Goal: Task Accomplishment & Management: Complete application form

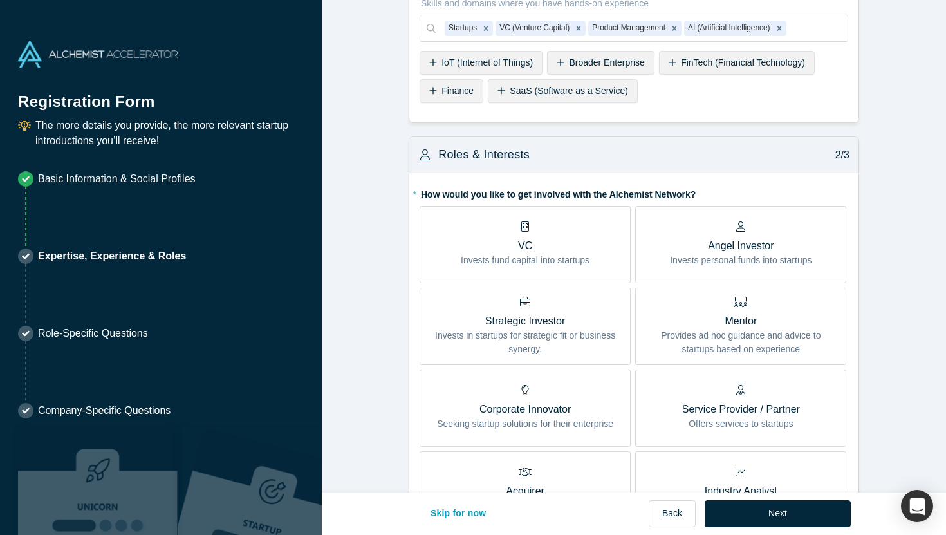
scroll to position [309, 0]
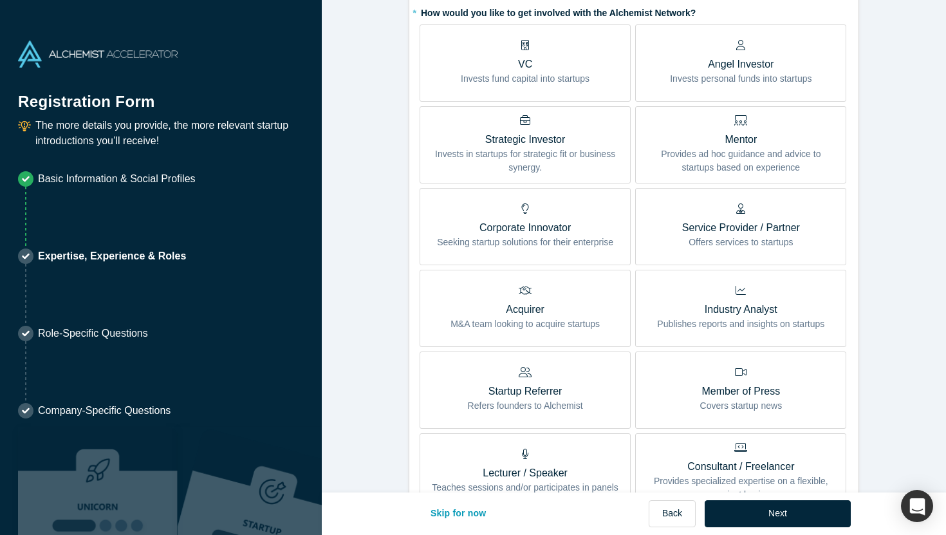
click at [717, 147] on p "Mentor" at bounding box center [741, 139] width 192 height 15
click at [0, 0] on input "Mentor Provides ad hoc guidance and advice to startups based on experience" at bounding box center [0, 0] width 0 height 0
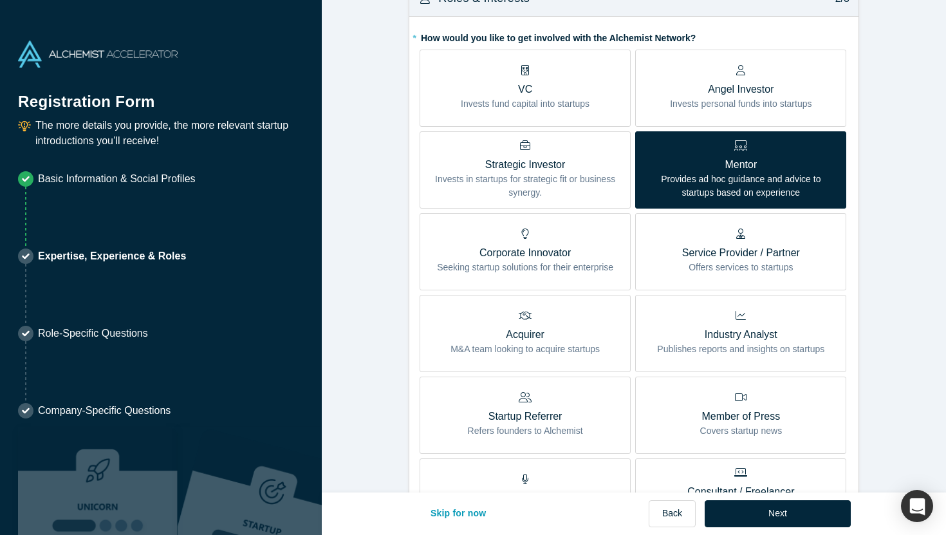
scroll to position [294, 0]
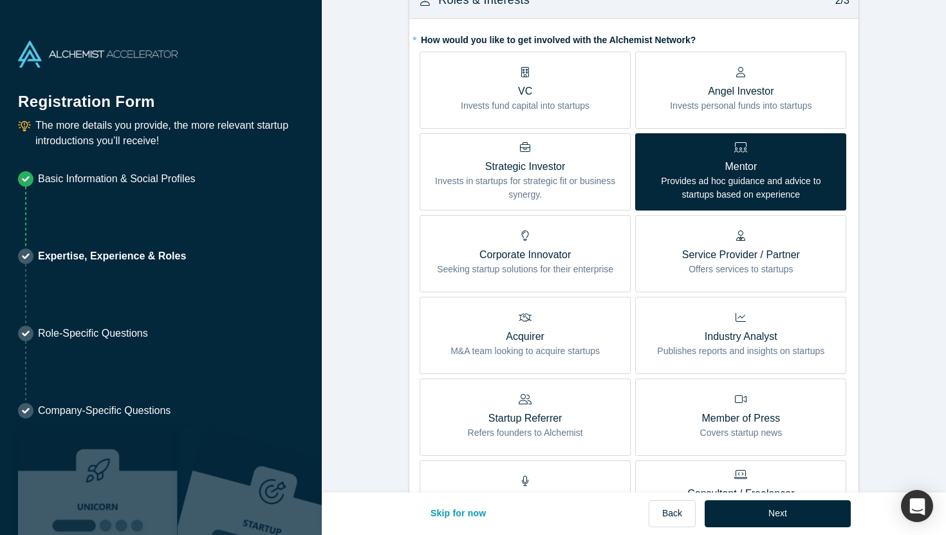
click at [717, 275] on p "Offers services to startups" at bounding box center [741, 270] width 118 height 14
click at [0, 0] on input "Service Provider / Partner Offers services to startups" at bounding box center [0, 0] width 0 height 0
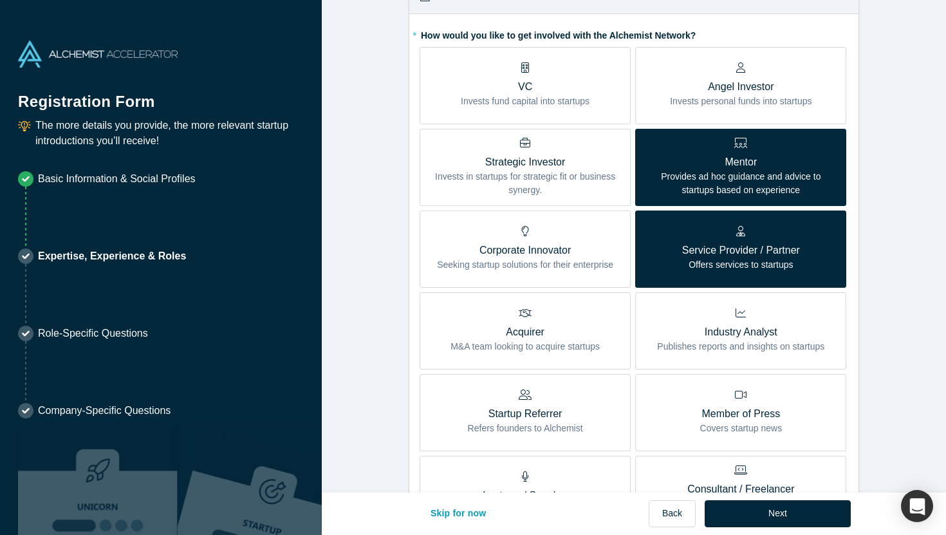
scroll to position [269, 0]
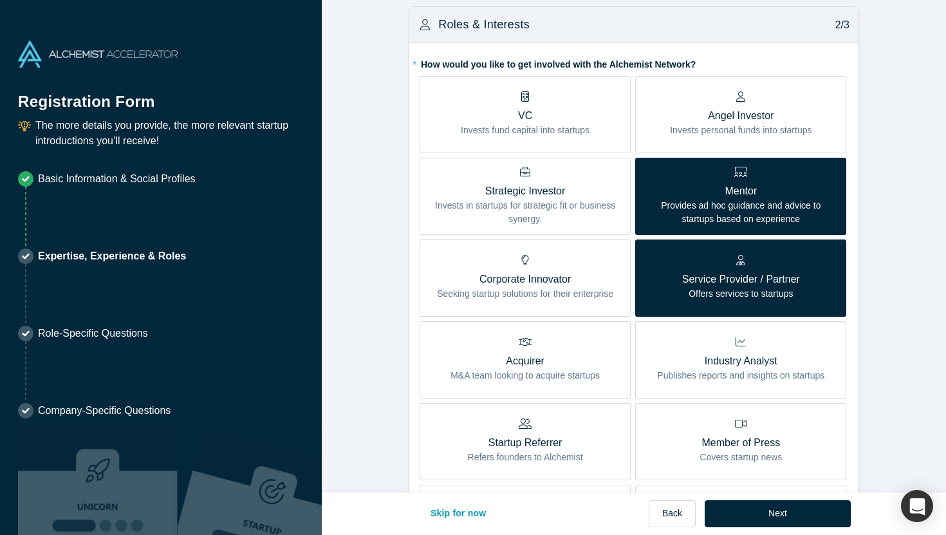
click at [704, 118] on p "Angel Investor" at bounding box center [741, 115] width 142 height 15
click at [0, 0] on input "Angel Investor Invests personal funds into startups" at bounding box center [0, 0] width 0 height 0
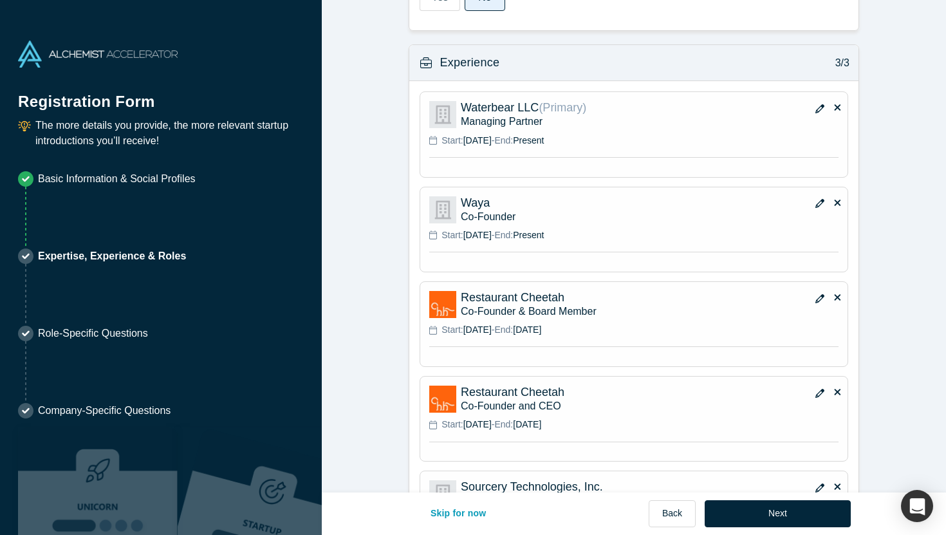
scroll to position [986, 0]
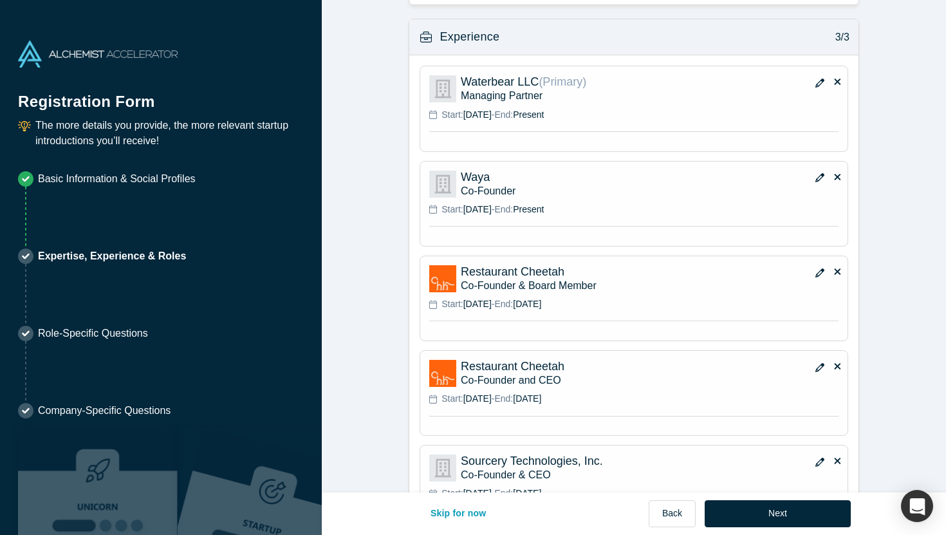
click at [661, 214] on div "Start: [DATE] - End: Present" at bounding box center [633, 210] width 409 height 14
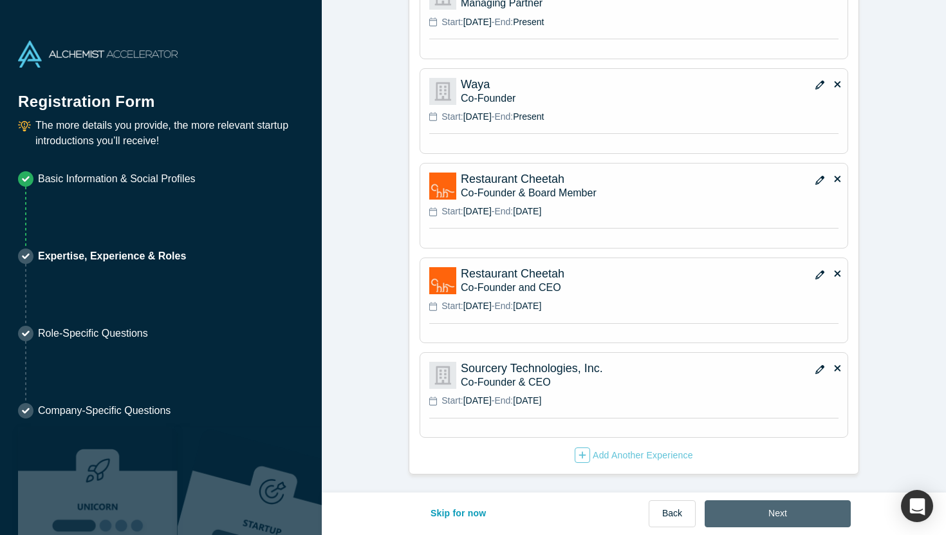
click at [783, 508] on button "Next" at bounding box center [778, 513] width 146 height 27
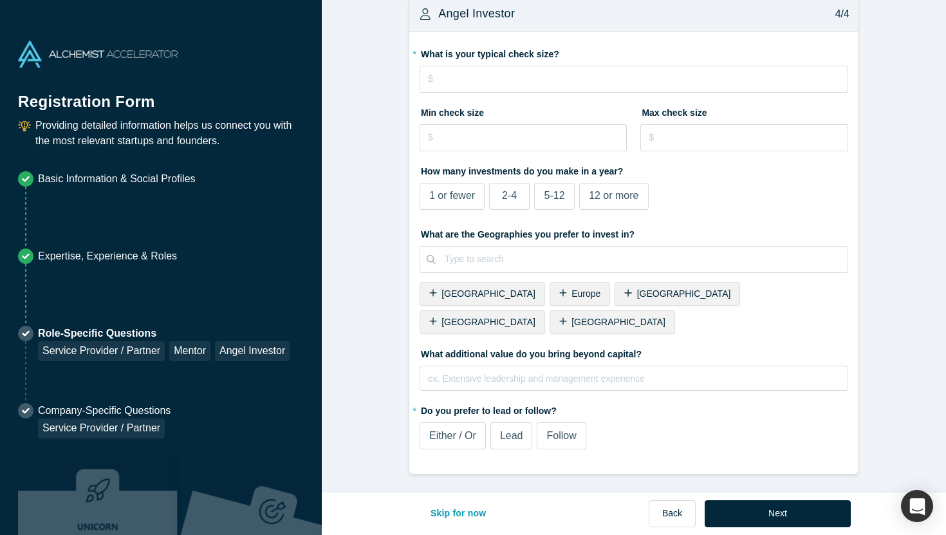
scroll to position [0, 0]
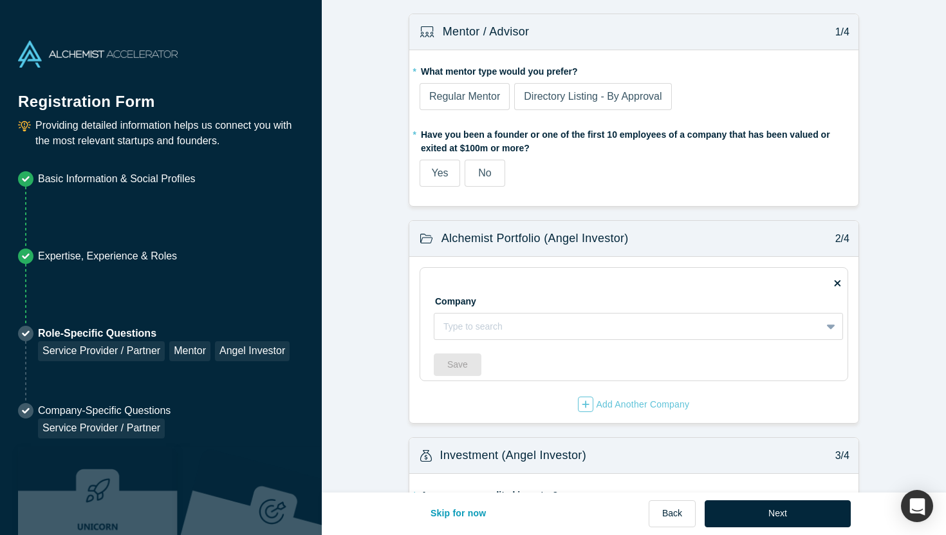
click at [437, 180] on label "Yes" at bounding box center [440, 173] width 41 height 27
click at [0, 0] on input "Yes" at bounding box center [0, 0] width 0 height 0
click at [465, 97] on span "Regular Mentor" at bounding box center [464, 96] width 71 height 11
click at [0, 0] on input "Regular Mentor" at bounding box center [0, 0] width 0 height 0
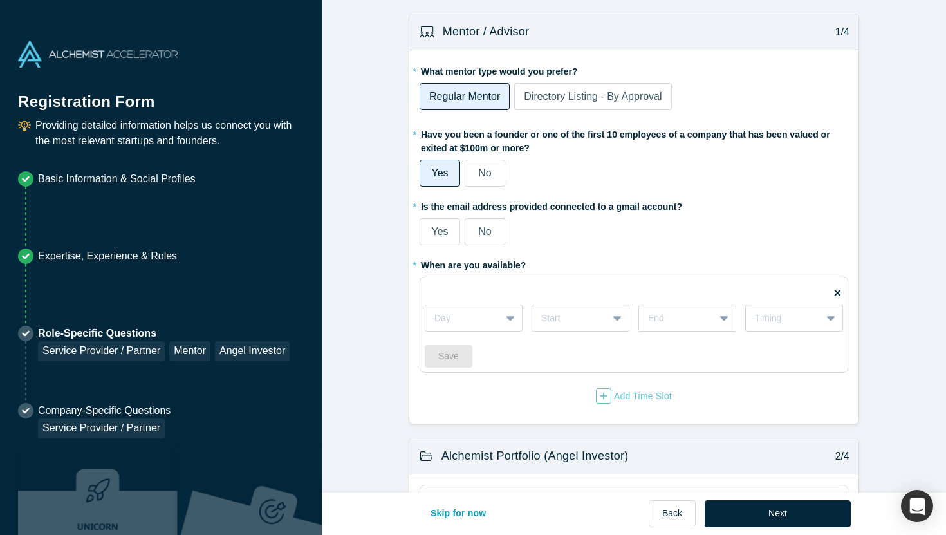
click at [441, 230] on span "Yes" at bounding box center [439, 231] width 17 height 11
click at [0, 0] on input "Yes" at bounding box center [0, 0] width 0 height 0
click at [480, 324] on div at bounding box center [463, 318] width 57 height 16
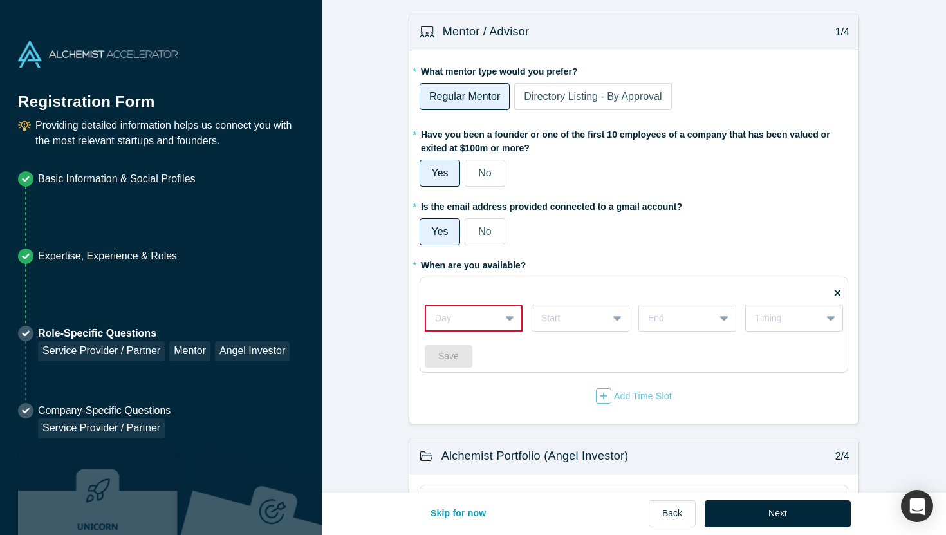
click at [509, 319] on icon at bounding box center [510, 319] width 8 height 5
click at [478, 398] on div "Wednesdays" at bounding box center [474, 398] width 98 height 24
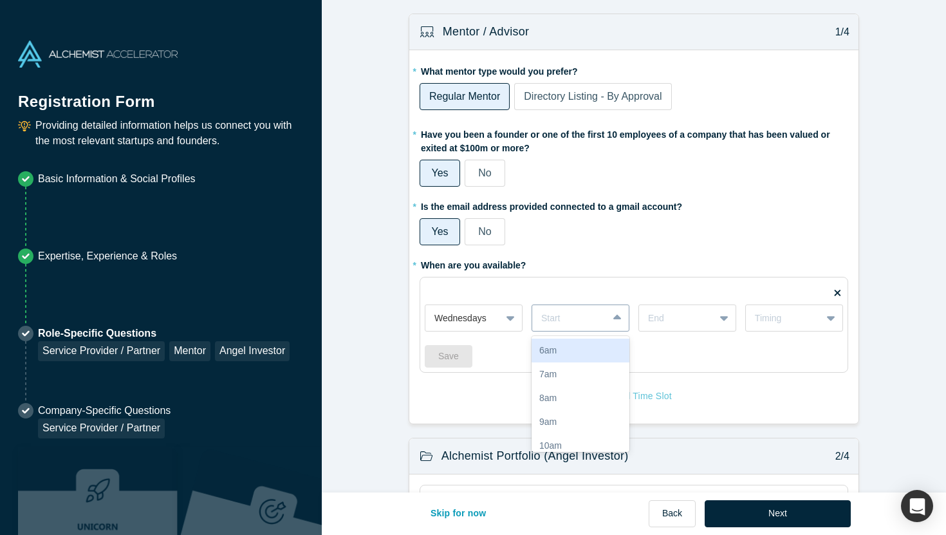
click at [596, 323] on div at bounding box center [569, 318] width 57 height 16
click at [569, 398] on div "10am" at bounding box center [581, 397] width 98 height 24
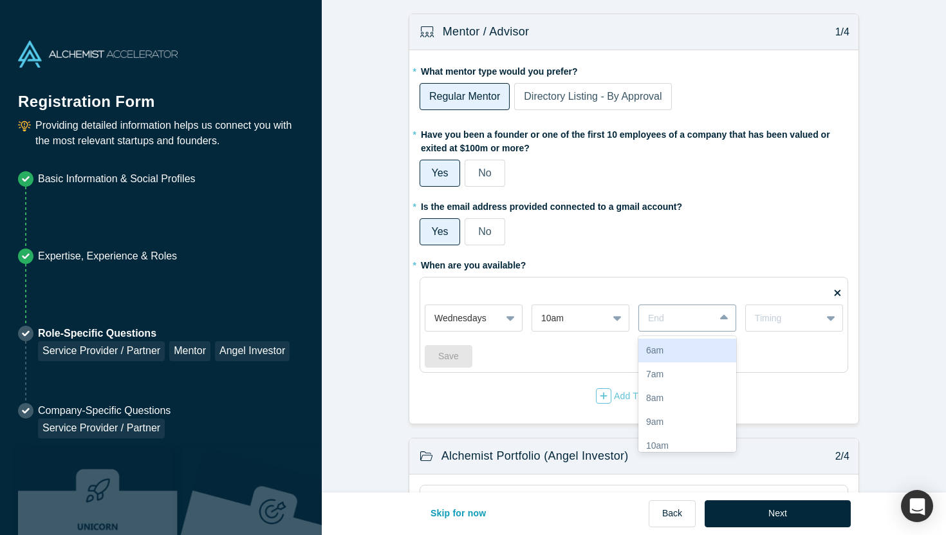
click at [713, 320] on div "End" at bounding box center [676, 318] width 75 height 21
click at [684, 444] on div "11am" at bounding box center [688, 449] width 98 height 24
click at [793, 324] on div "Timing" at bounding box center [783, 319] width 57 height 14
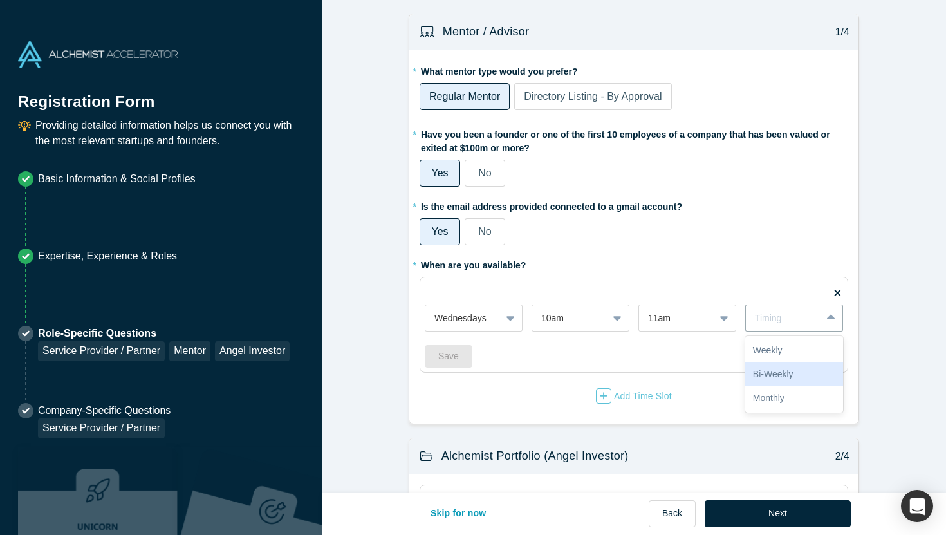
click at [793, 375] on div "Bi-Weekly" at bounding box center [795, 374] width 98 height 24
click at [460, 352] on button "Save" at bounding box center [449, 356] width 48 height 23
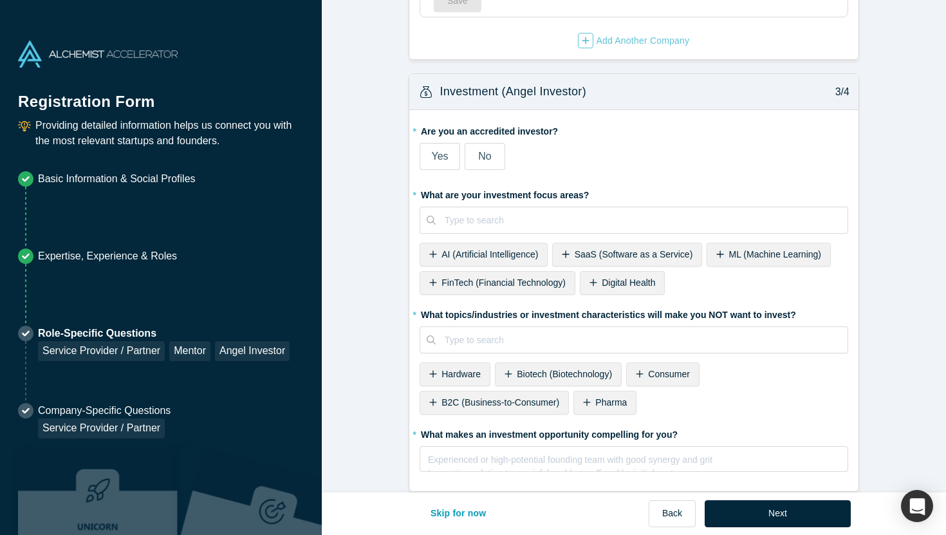
scroll to position [542, 0]
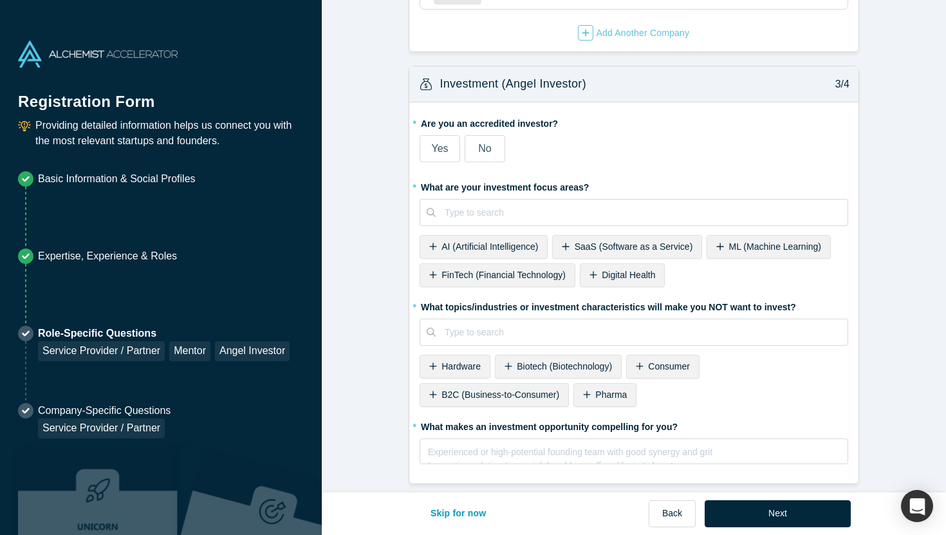
click at [438, 154] on span "Yes" at bounding box center [439, 148] width 17 height 11
click at [0, 0] on input "Yes" at bounding box center [0, 0] width 0 height 0
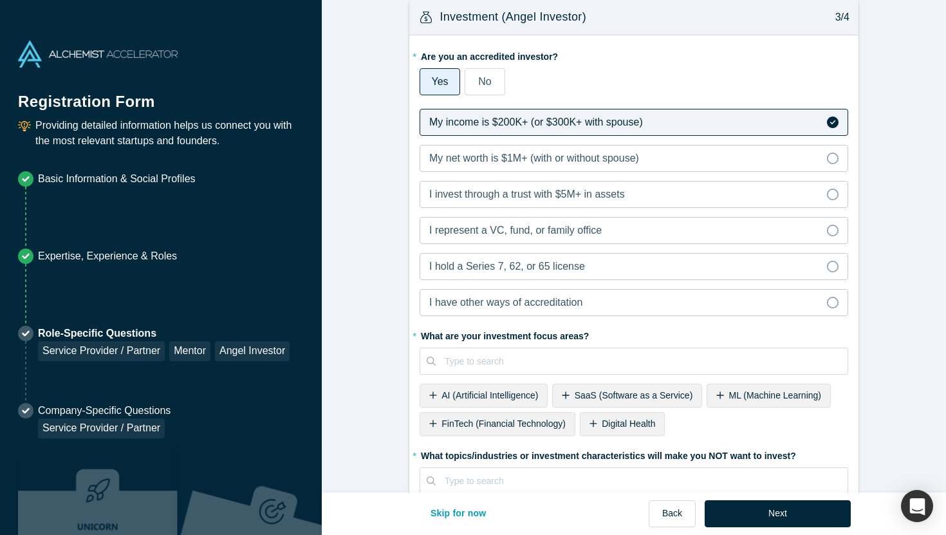
scroll to position [626, 0]
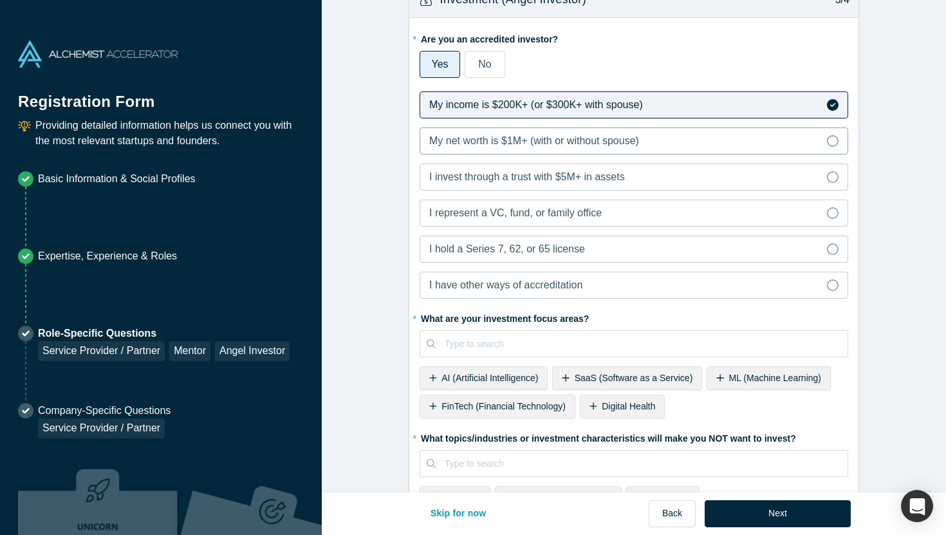
click at [618, 140] on span "My net worth is $1M+ (with or without spouse)" at bounding box center [534, 140] width 210 height 11
click at [0, 0] on input "My net worth is $1M+ (with or without spouse)" at bounding box center [0, 0] width 0 height 0
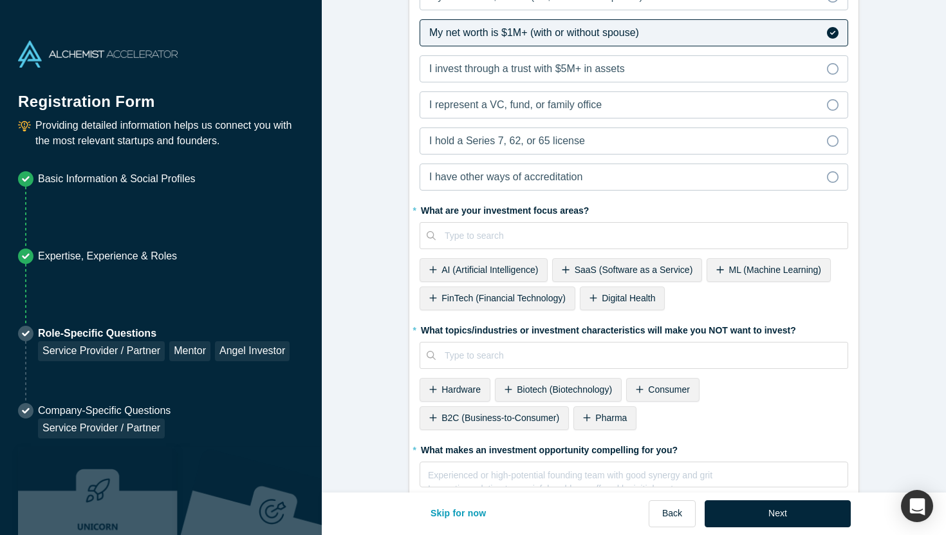
scroll to position [804, 0]
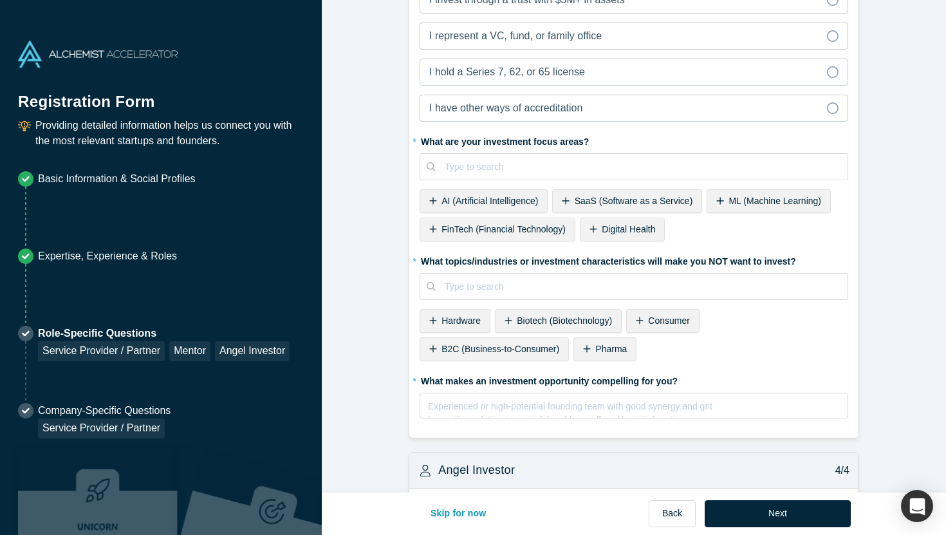
click at [580, 199] on span "SaaS (Software as a Service)" at bounding box center [634, 201] width 118 height 10
click at [491, 205] on span "AI (Artificial Intelligence)" at bounding box center [490, 201] width 97 height 10
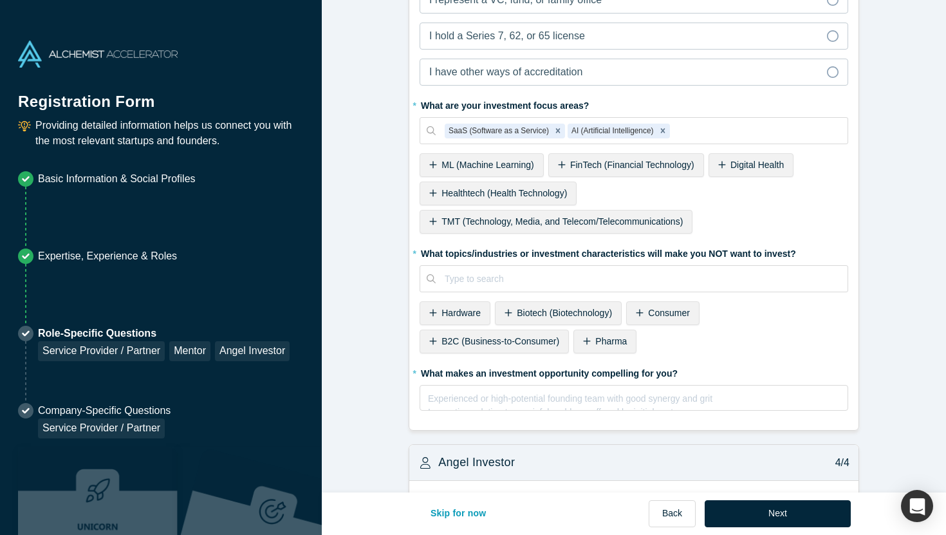
scroll to position [846, 0]
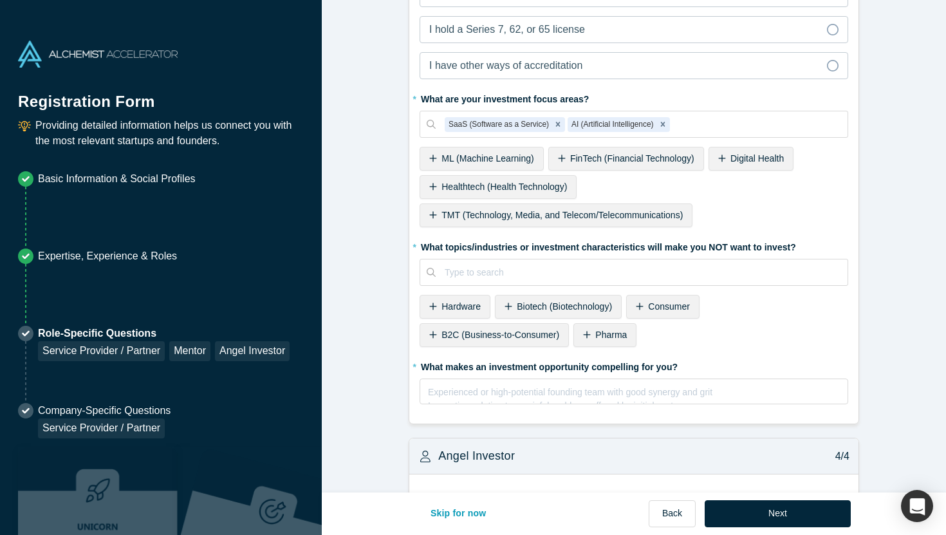
click at [661, 308] on span "Consumer" at bounding box center [669, 306] width 42 height 10
click at [712, 314] on div "B2C (Business-to-Consumer)" at bounding box center [700, 307] width 149 height 24
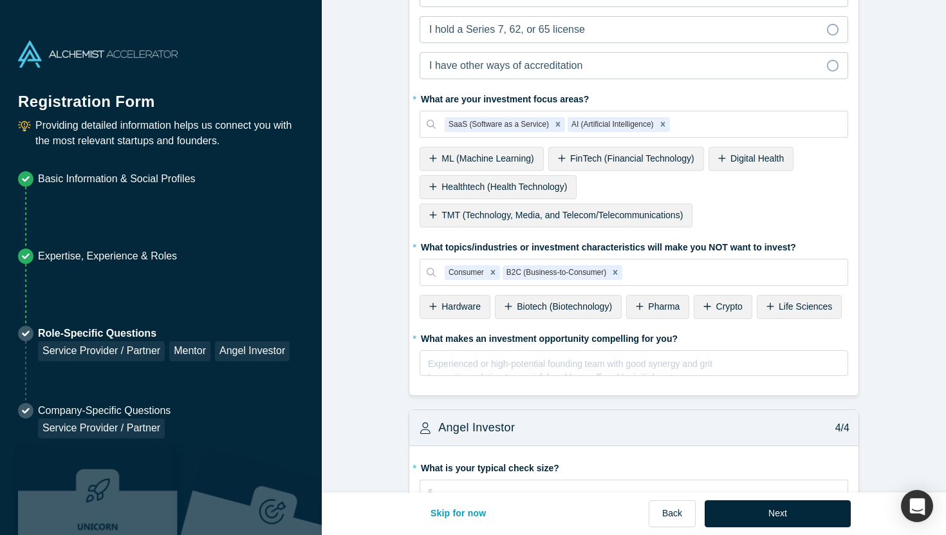
click at [726, 304] on span "Crypto" at bounding box center [730, 306] width 26 height 10
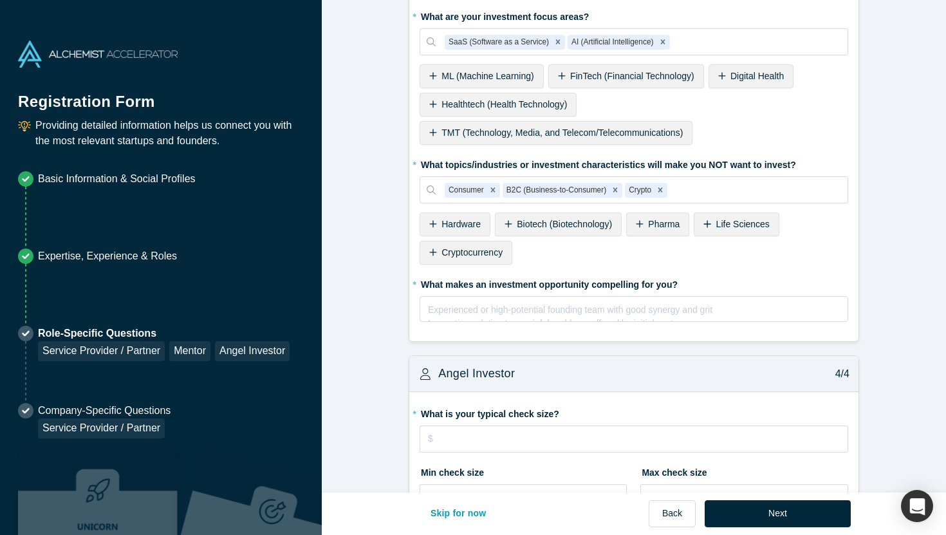
scroll to position [978, 0]
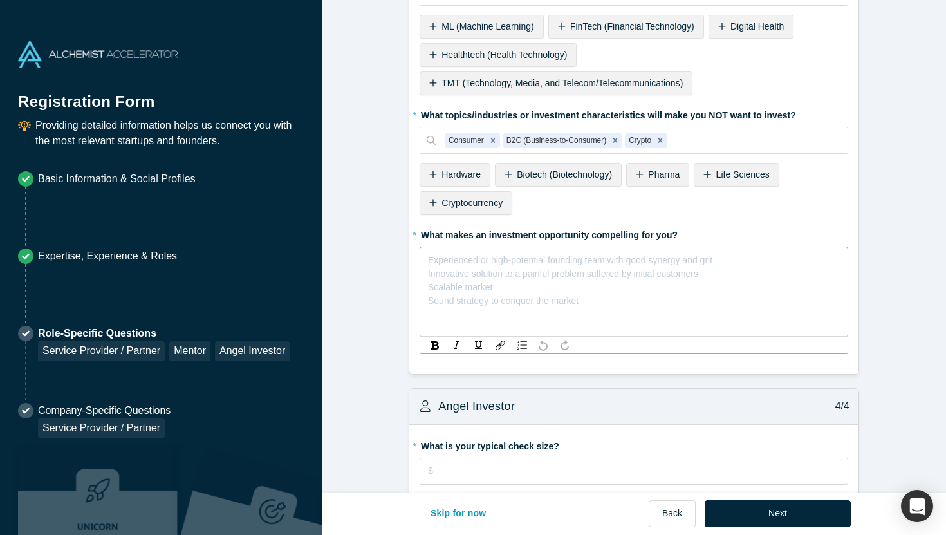
click at [633, 259] on div "rdw-editor" at bounding box center [634, 258] width 411 height 14
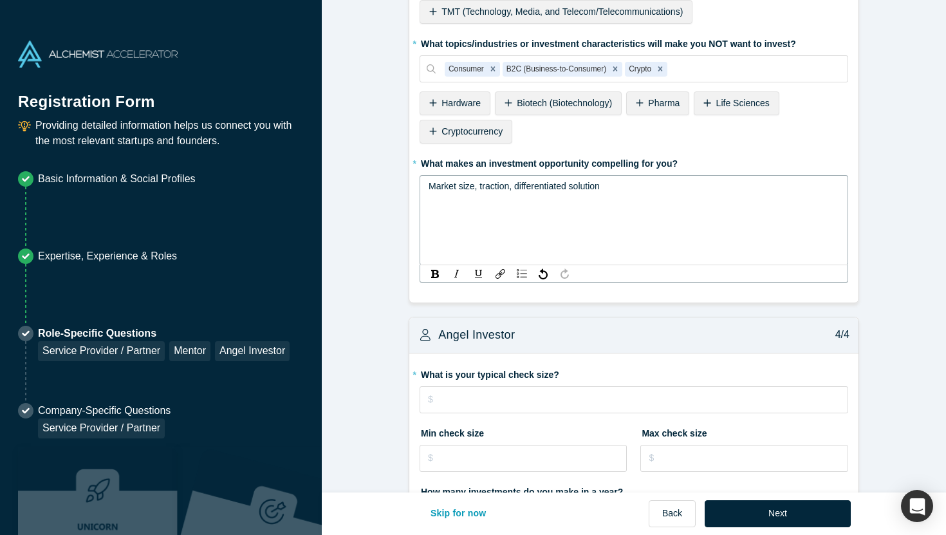
scroll to position [1108, 0]
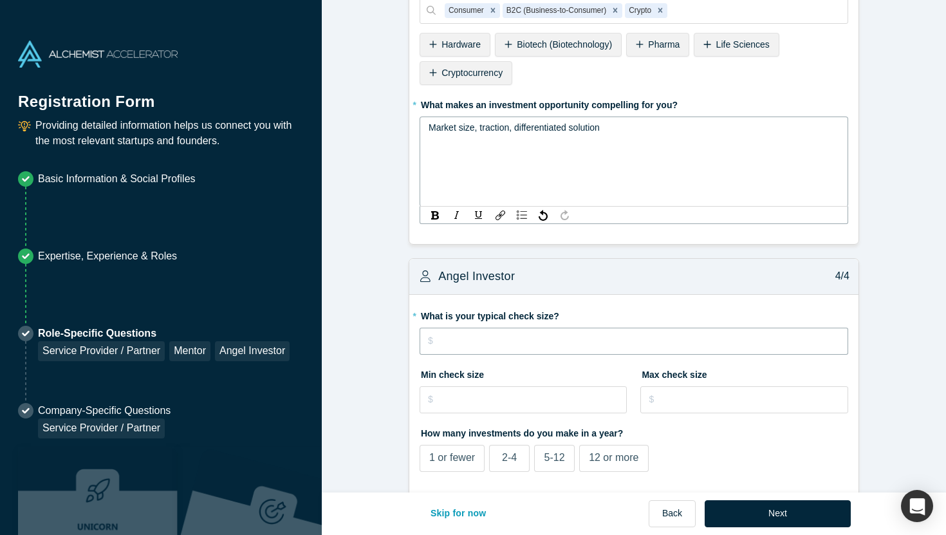
click at [571, 344] on fieldset "* What is your typical check size? Min check size Max check size How many inves…" at bounding box center [634, 515] width 429 height 420
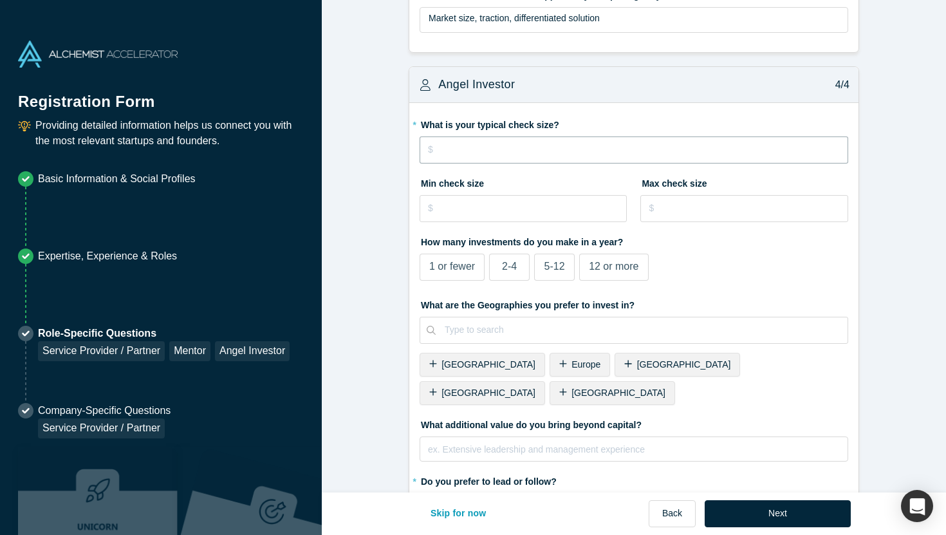
scroll to position [1260, 0]
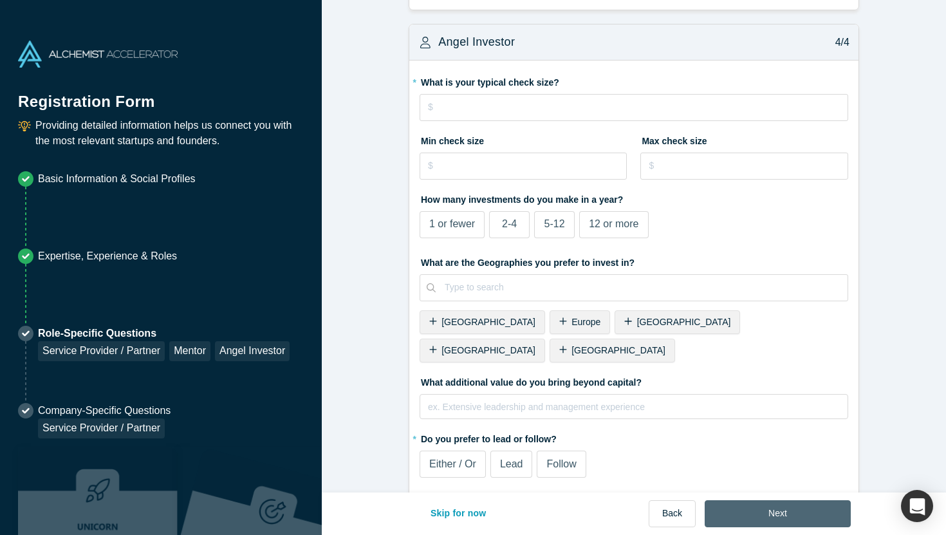
click at [802, 511] on button "Next" at bounding box center [778, 513] width 146 height 27
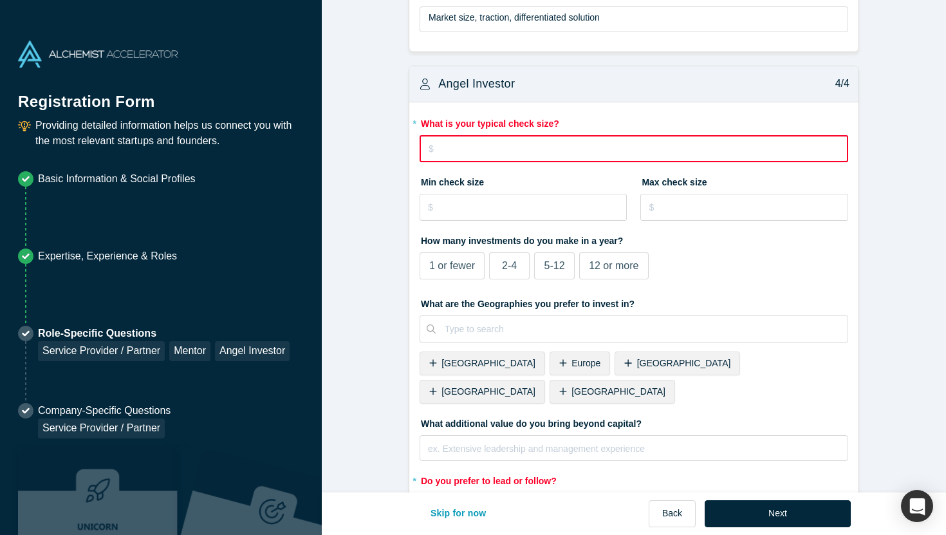
scroll to position [1361, 0]
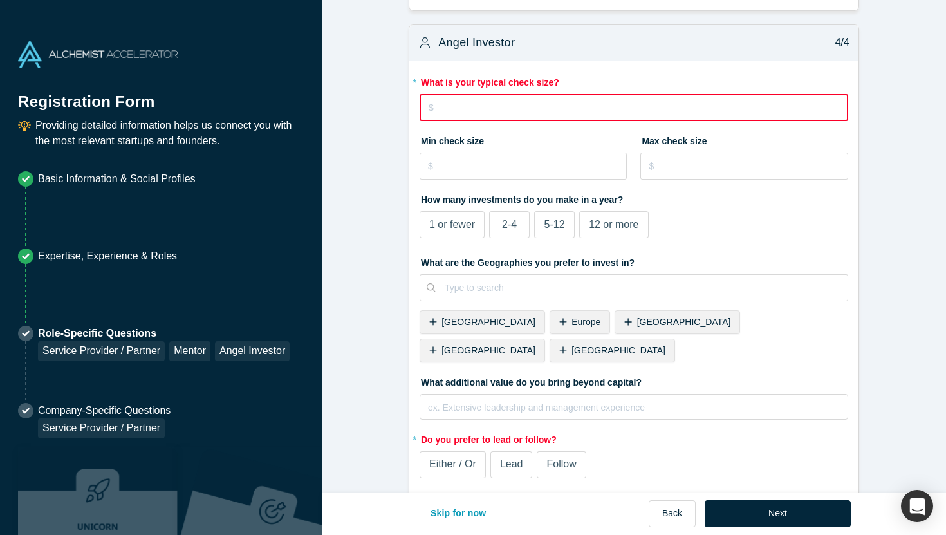
click at [491, 104] on input "tel" at bounding box center [634, 107] width 429 height 27
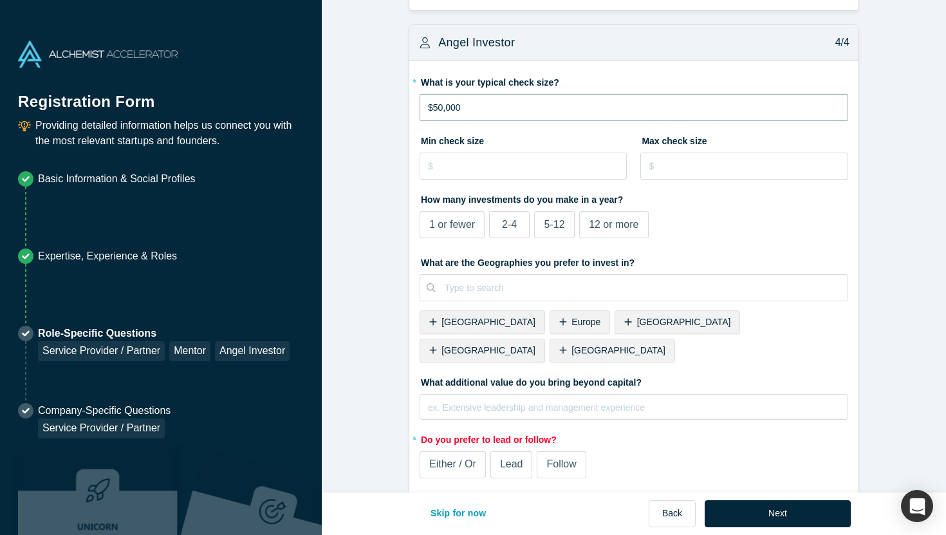
type input "$50,000"
click at [510, 221] on span "2-4" at bounding box center [509, 224] width 15 height 11
click at [0, 0] on input "2-4" at bounding box center [0, 0] width 0 height 0
click at [536, 345] on span "[GEOGRAPHIC_DATA]" at bounding box center [489, 350] width 94 height 10
click at [462, 458] on span "Either / Or" at bounding box center [452, 463] width 47 height 11
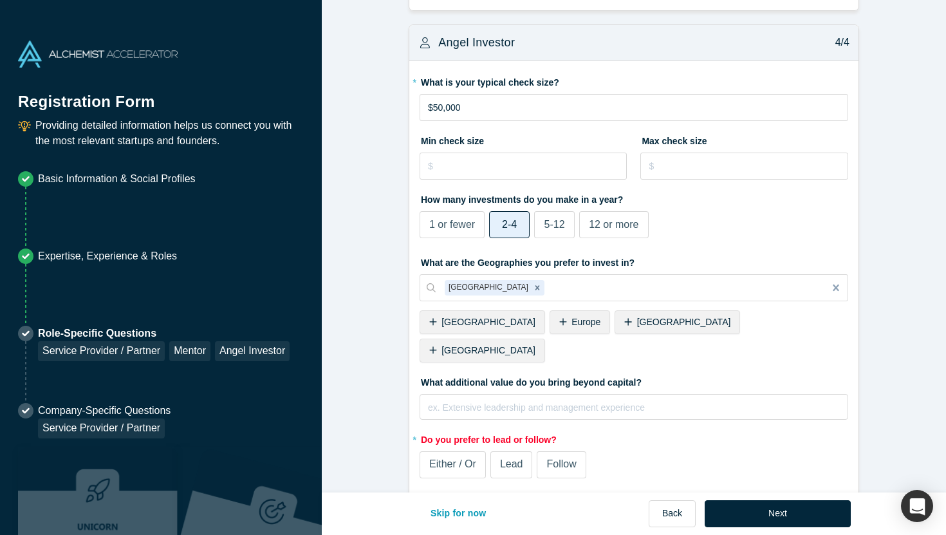
click at [0, 0] on input "Either / Or" at bounding box center [0, 0] width 0 height 0
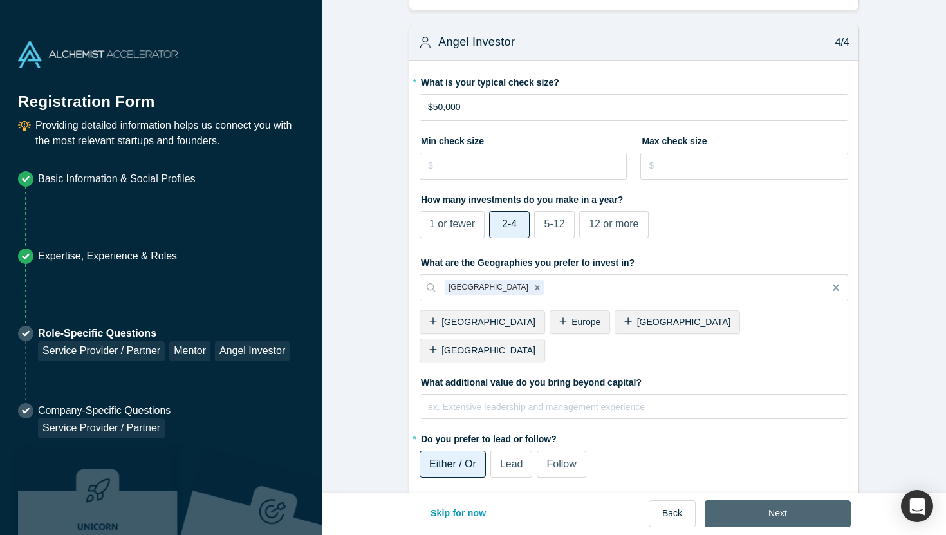
click at [762, 516] on button "Next" at bounding box center [778, 513] width 146 height 27
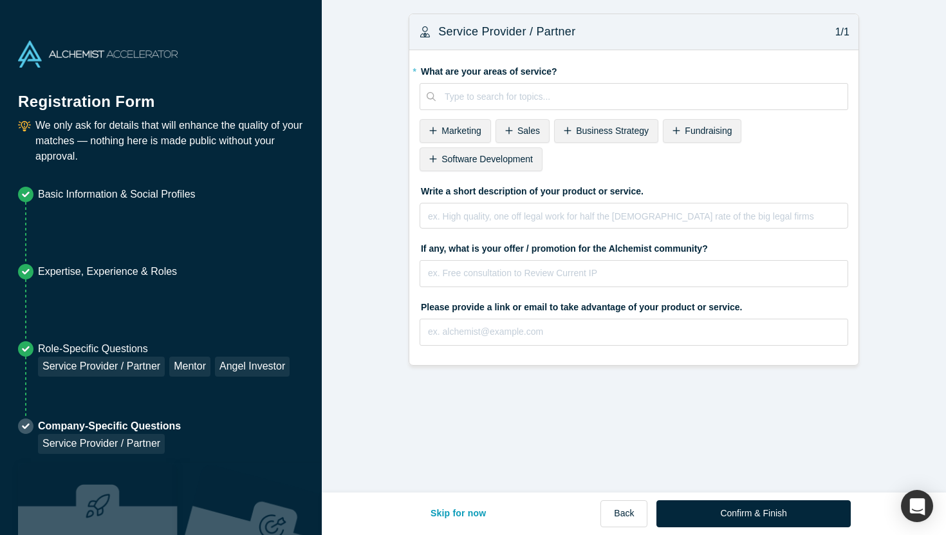
click at [618, 131] on span "Business Strategy" at bounding box center [612, 131] width 73 height 10
click at [601, 130] on span "Fundraising" at bounding box center [599, 131] width 47 height 10
click at [738, 129] on span "BD (Business Development)" at bounding box center [760, 131] width 113 height 10
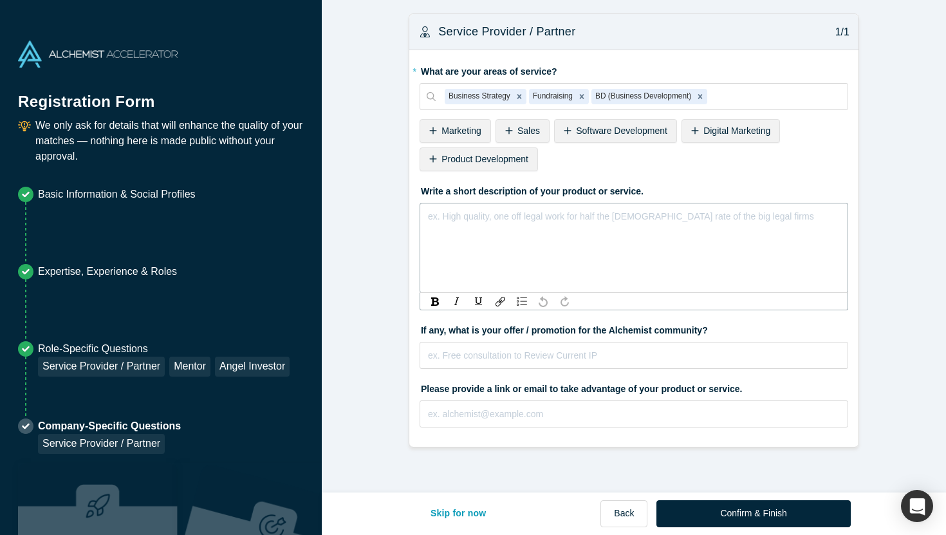
click at [542, 215] on div "rdw-editor" at bounding box center [634, 214] width 411 height 14
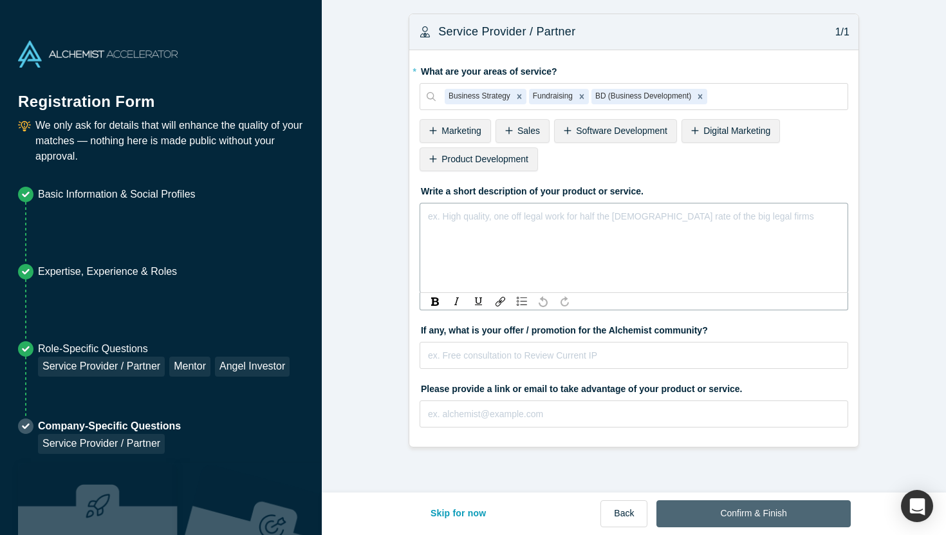
click at [733, 524] on button "Confirm & Finish" at bounding box center [754, 513] width 194 height 27
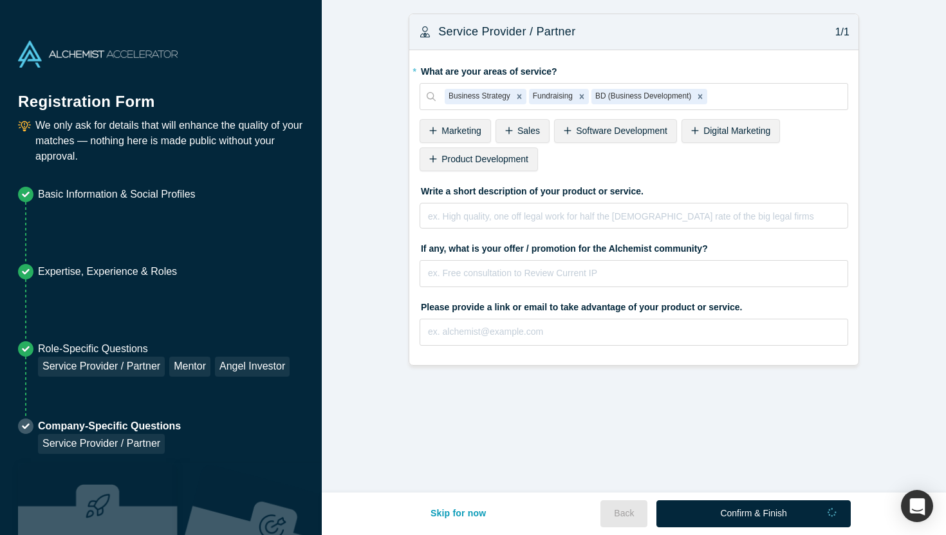
click at [729, 512] on div "Confirm & Finish" at bounding box center [754, 513] width 194 height 27
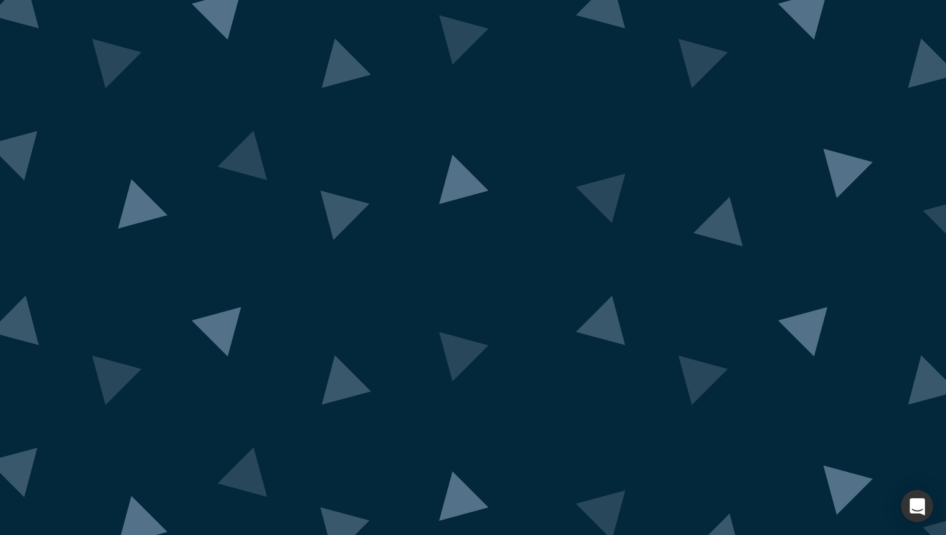
scroll to position [49, 0]
